Goal: Complete application form

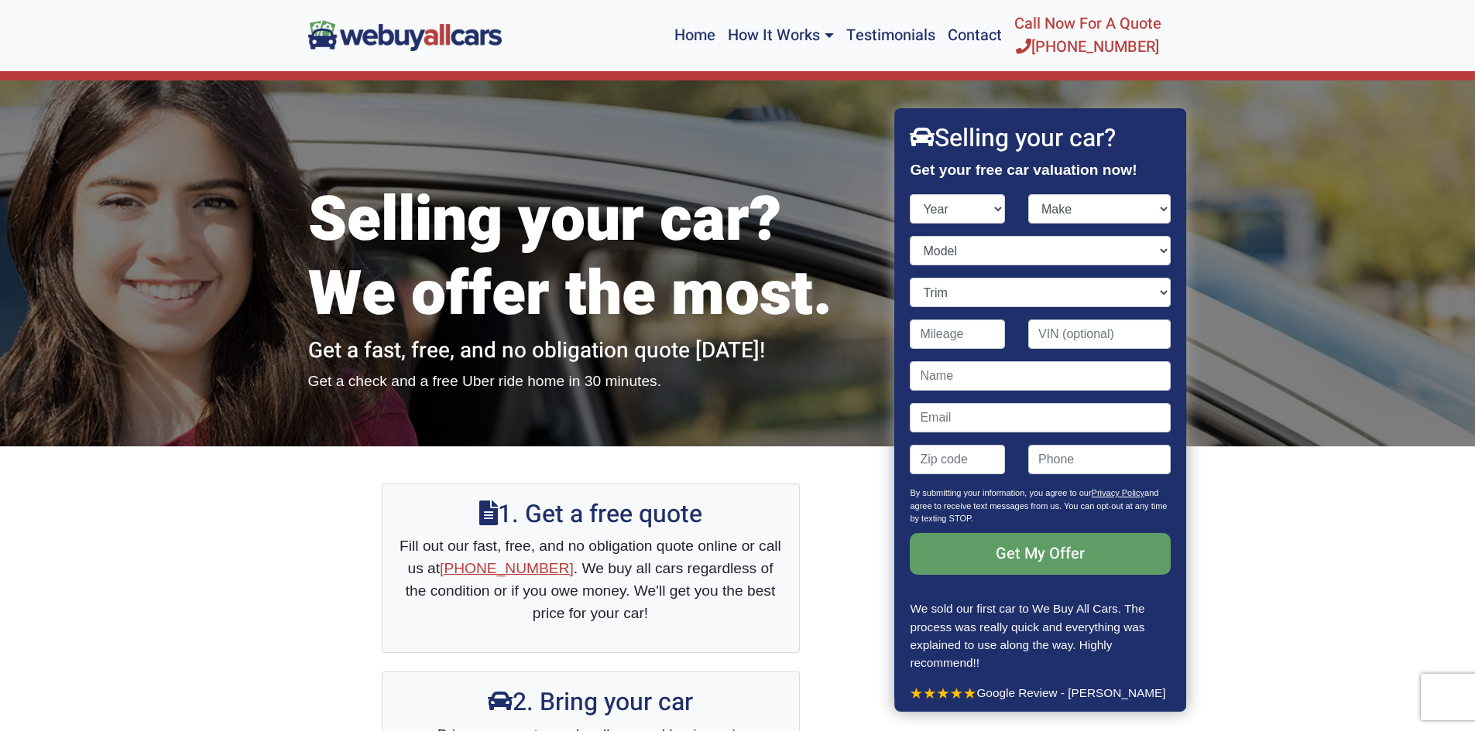
select select "2019"
click at [910, 194] on select "Year [DATE] 2024 2023 2022 2021 2020 2019 2018 2017 2016 2015 2014 2013 2012 20…" at bounding box center [957, 208] width 95 height 29
click at [1072, 198] on select "Make" at bounding box center [1099, 208] width 142 height 29
select select "Ford"
click at [1028, 194] on select "Make Acura Alfa Romeo Aston [PERSON_NAME] Audi Bentley BMW Buick Cadillac Chevr…" at bounding box center [1099, 208] width 142 height 29
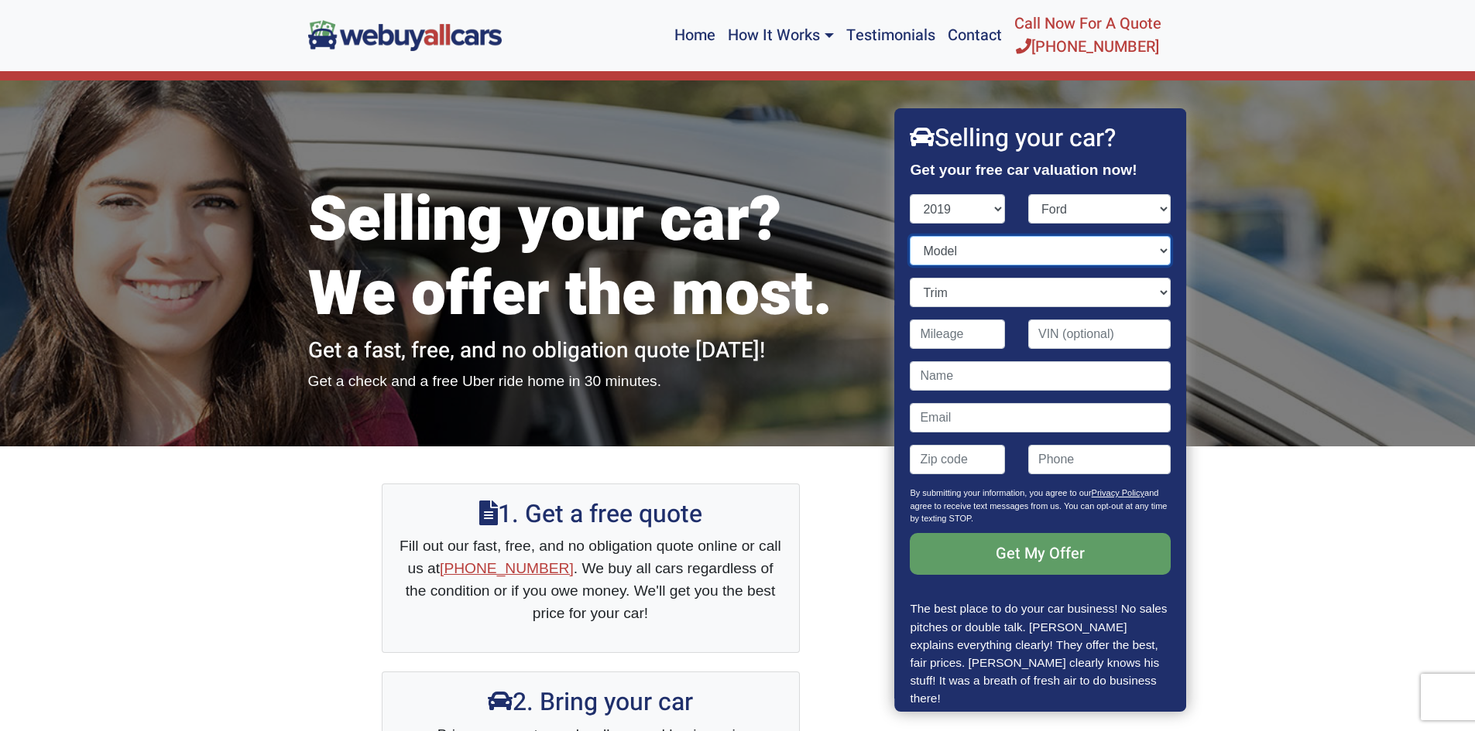
click at [995, 249] on select "Model" at bounding box center [1040, 250] width 260 height 29
select select "Escape"
click at [910, 236] on select "Model EcoSport Edge Escape Expedition Explorer F-150 F-250 Super Duty F-350 Sup…" at bounding box center [1040, 250] width 260 height 29
click at [1146, 293] on select "Trim" at bounding box center [1040, 292] width 260 height 29
select select "S 4dr SUV (2.5L 4cyl)"
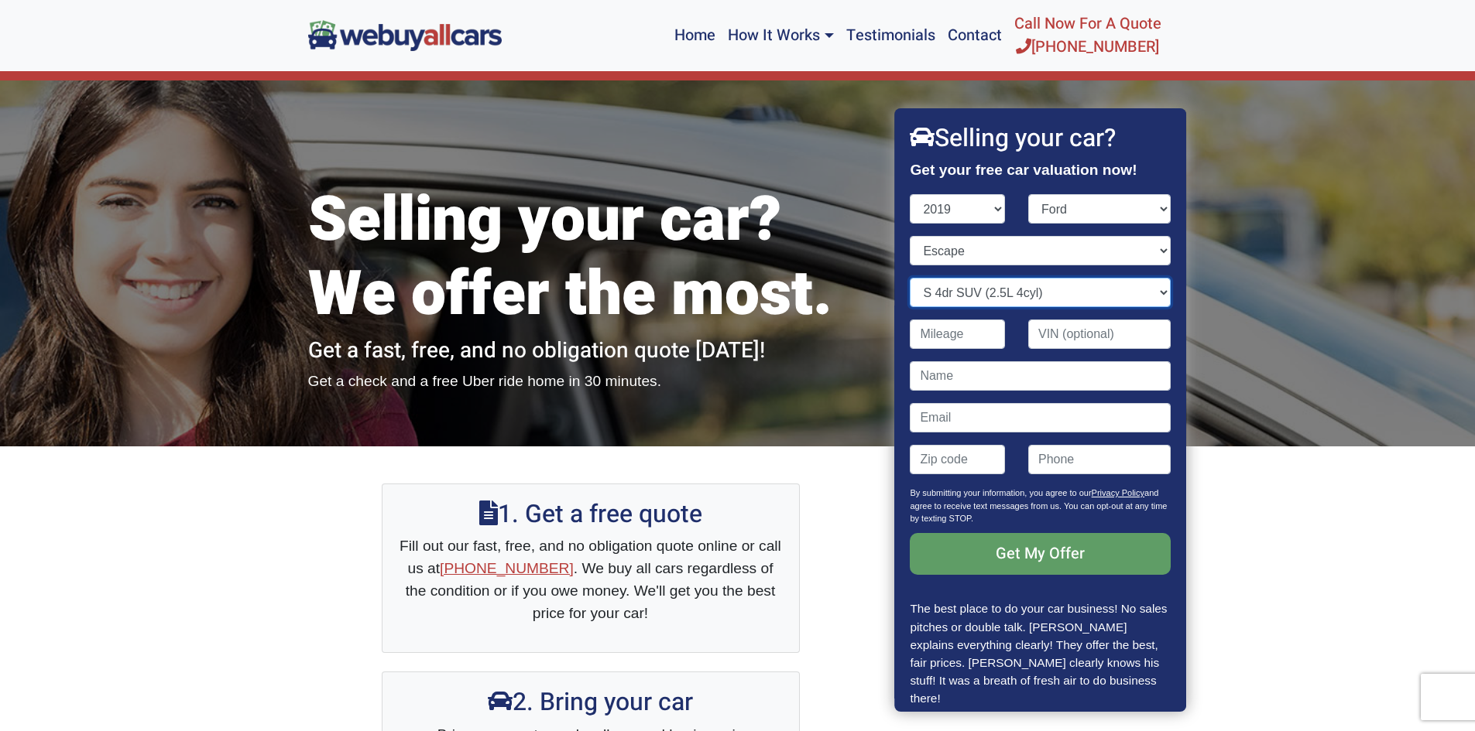
click at [910, 278] on select "Trim S 4dr SUV (2.5L 4cyl) SE 4dr SUV (1.5L 4cyl Turbo) SE 4dr SUV AWD (1.5L 4c…" at bounding box center [1040, 292] width 260 height 29
click at [946, 337] on input "Contact form" at bounding box center [957, 334] width 95 height 29
type input "52,293"
click at [1065, 339] on input "Contact form" at bounding box center [1099, 334] width 142 height 29
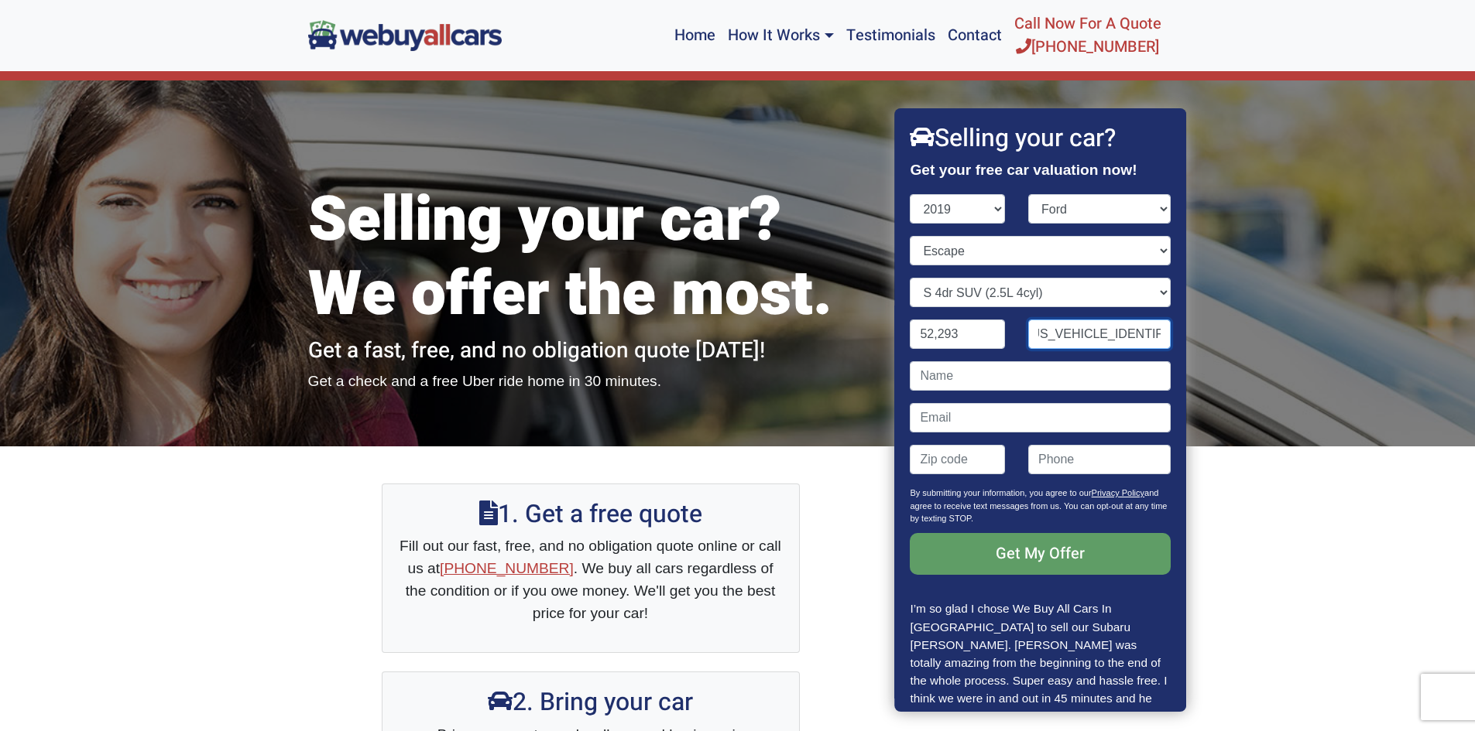
type input "[US_VEHICLE_IDENTIFICATION_NUMBER]"
click at [985, 380] on input "Contact form" at bounding box center [1040, 375] width 260 height 29
type input "[PERSON_NAME]"
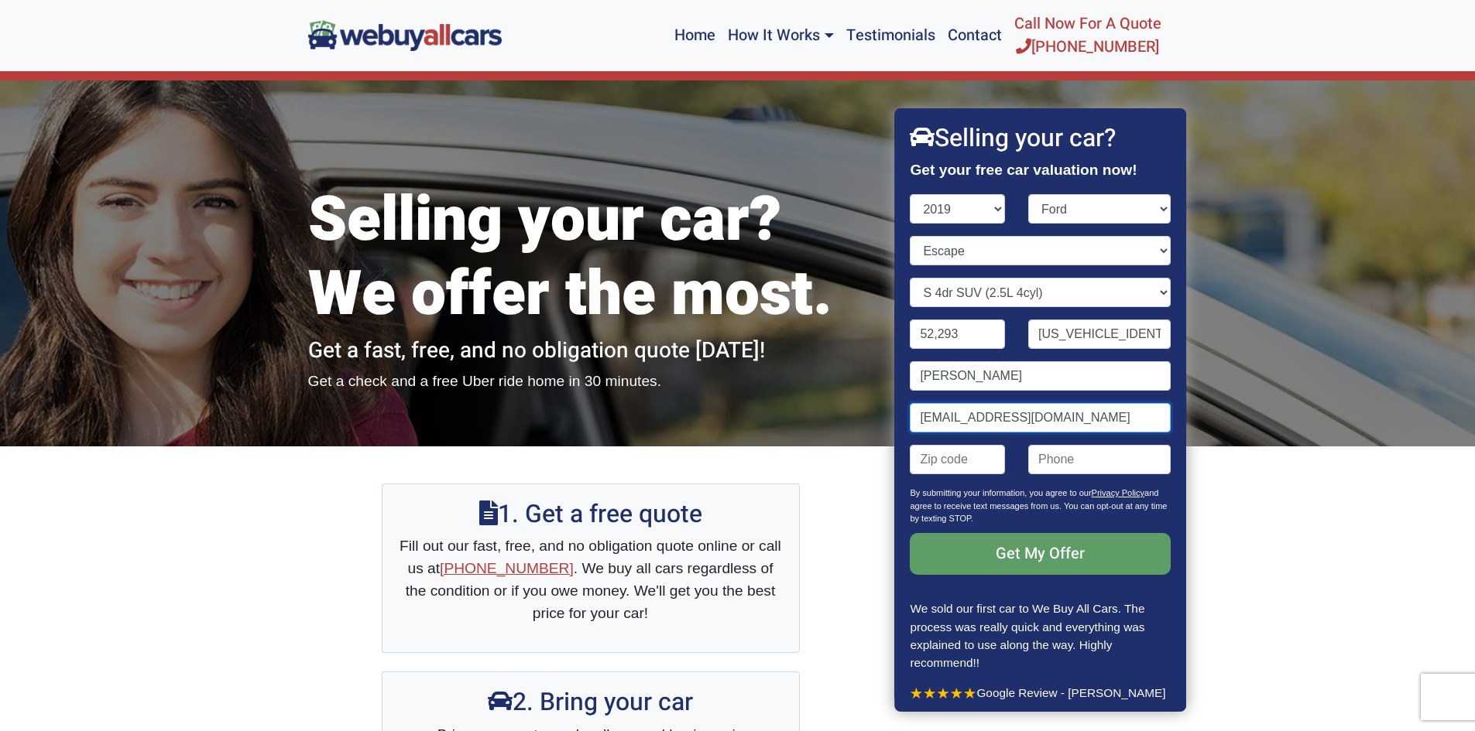
type input "[EMAIL_ADDRESS][DOMAIN_NAME]"
click at [965, 464] on input "Contact form" at bounding box center [957, 459] width 95 height 29
type input "08068"
click at [1033, 457] on input "(" at bounding box center [1099, 459] width 142 height 29
type input "[PHONE_NUMBER]"
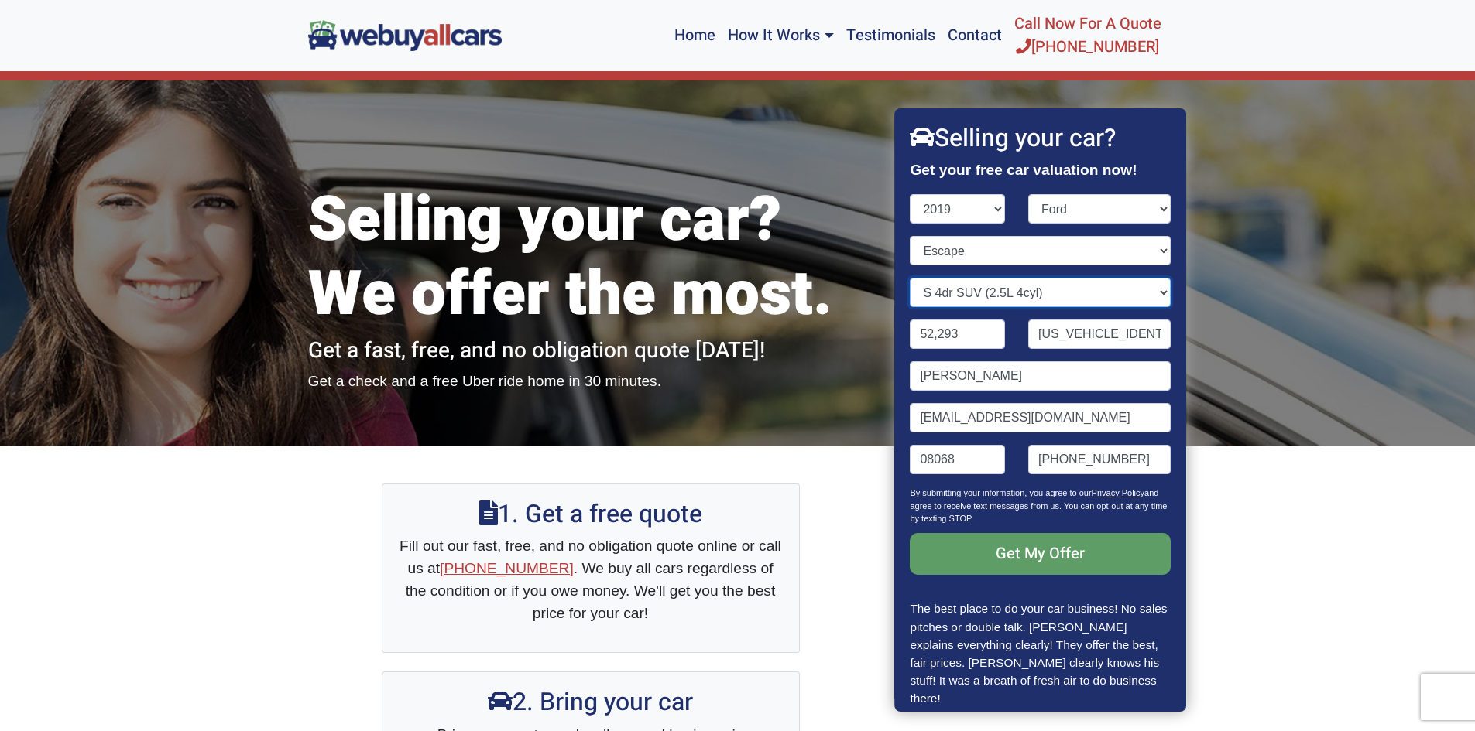
click at [1151, 293] on select "Trim S 4dr SUV (2.5L 4cyl) SE 4dr SUV (1.5L 4cyl Turbo) SE 4dr SUV AWD (1.5L 4c…" at bounding box center [1040, 292] width 260 height 29
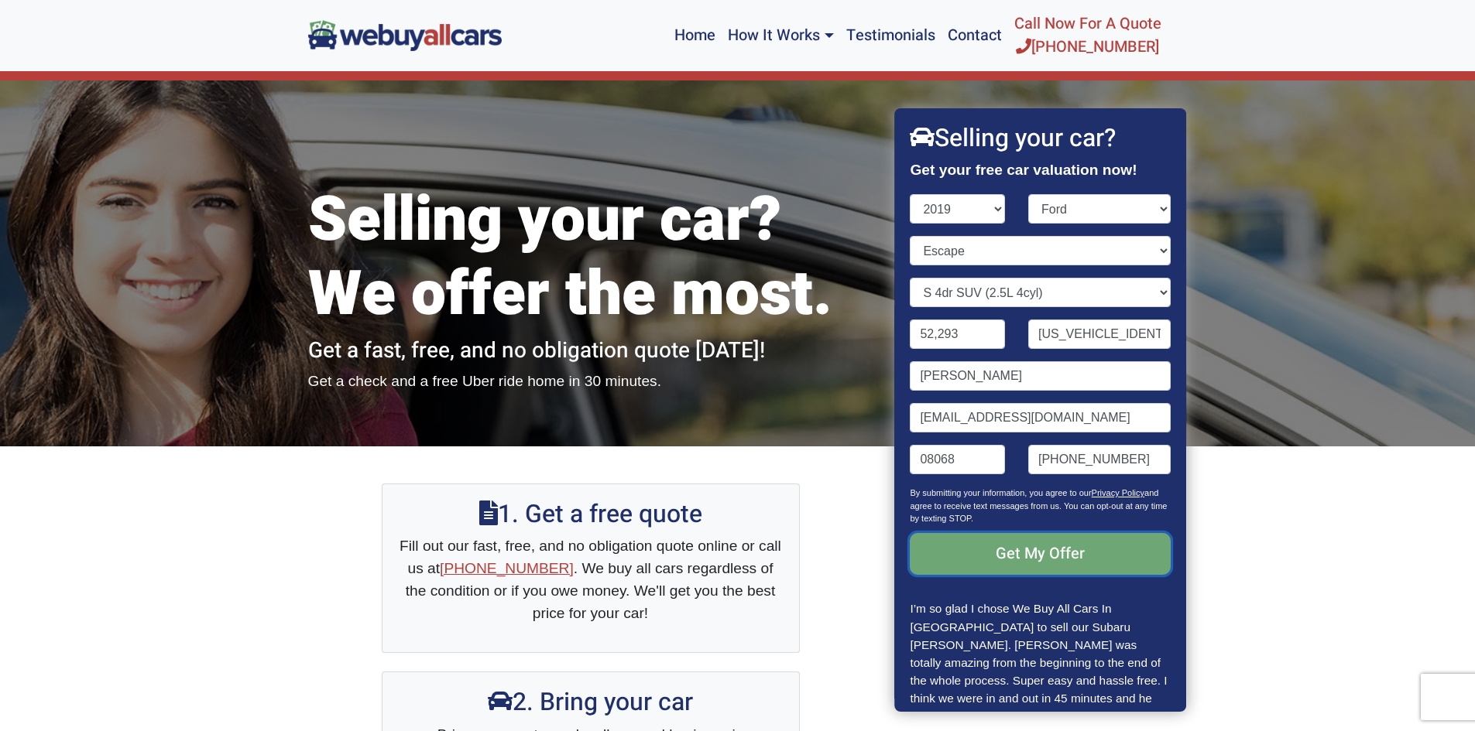
click at [1025, 560] on input "Get My Offer" at bounding box center [1040, 554] width 260 height 42
